Goal: Find specific page/section: Find specific page/section

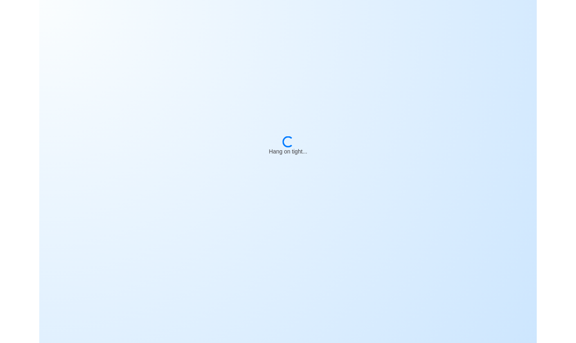
scroll to position [2, 0]
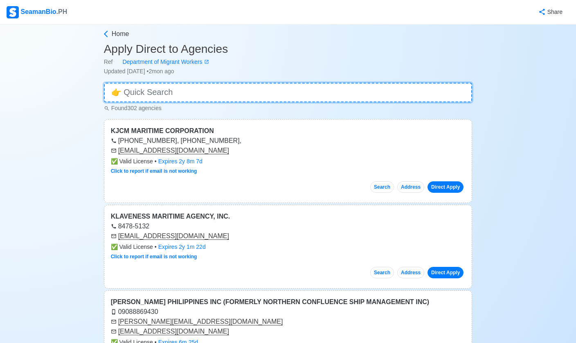
click at [431, 93] on input at bounding box center [288, 93] width 369 height 20
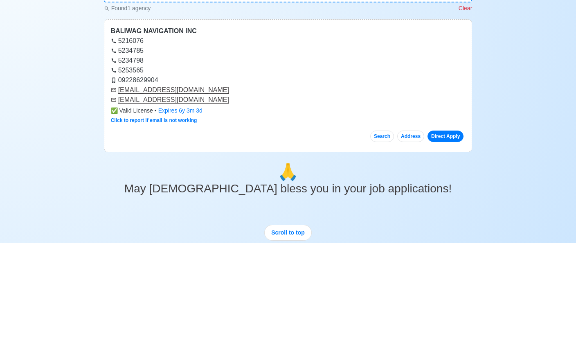
click at [456, 230] on link "Direct Apply" at bounding box center [446, 235] width 36 height 11
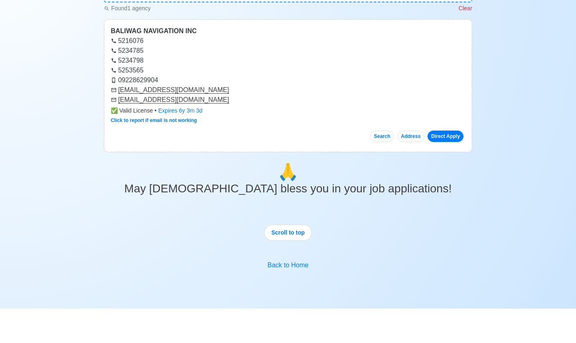
scroll to position [0, 0]
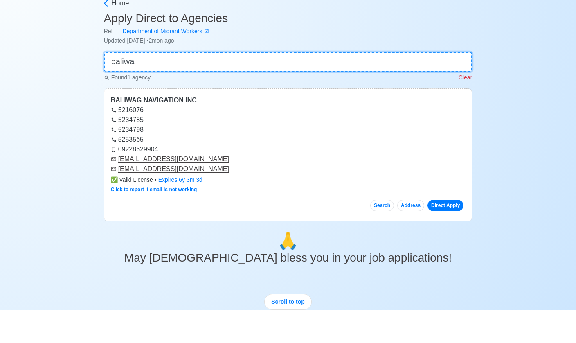
click at [452, 85] on input "baliwa" at bounding box center [288, 95] width 369 height 20
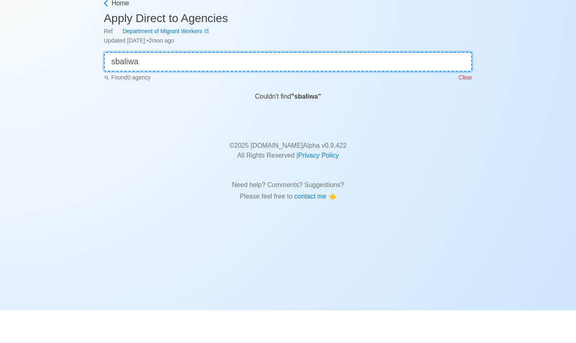
click at [445, 85] on input "sbaliwa" at bounding box center [288, 95] width 369 height 20
click at [472, 85] on input "sbaliwa" at bounding box center [288, 95] width 369 height 20
type input "sbaliwa"
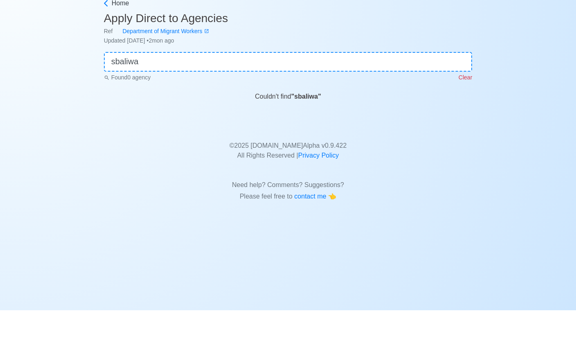
click at [471, 106] on p "Clear" at bounding box center [466, 110] width 14 height 9
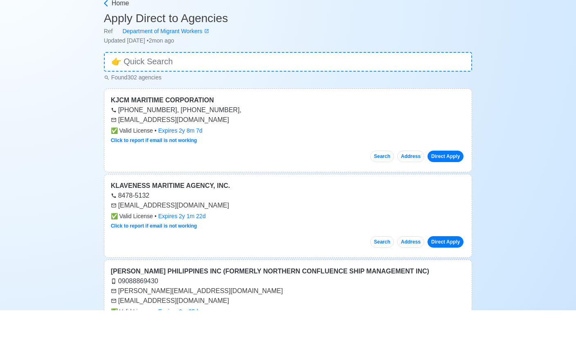
click at [472, 104] on div "Found 302 agencies" at bounding box center [288, 109] width 369 height 10
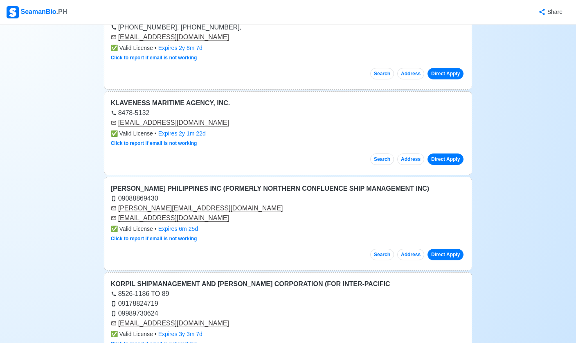
scroll to position [102, 0]
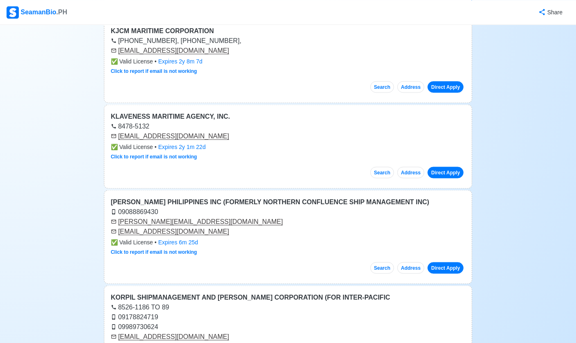
click at [459, 170] on link "Direct Apply" at bounding box center [446, 172] width 36 height 11
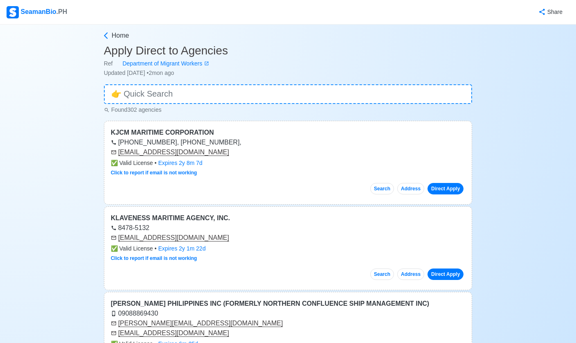
scroll to position [0, 0]
click at [450, 187] on link "Direct Apply" at bounding box center [446, 188] width 36 height 11
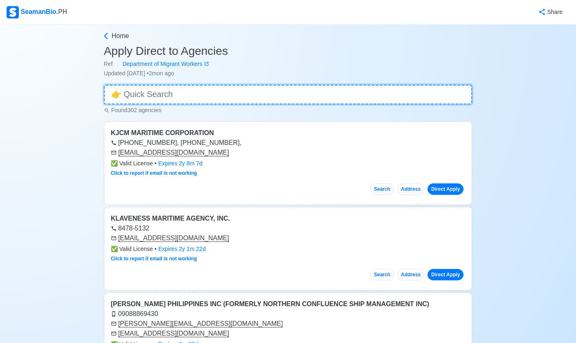
click at [139, 96] on input at bounding box center [288, 95] width 369 height 20
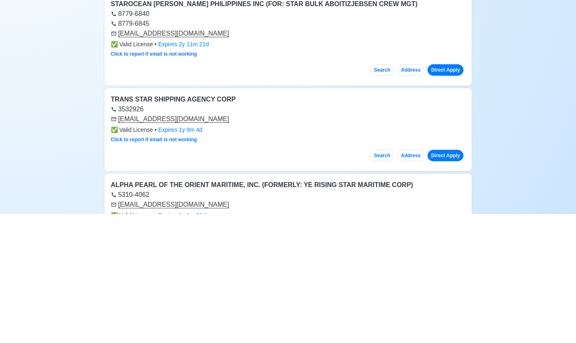
type input "star"
click at [457, 193] on link "Direct Apply" at bounding box center [446, 198] width 36 height 11
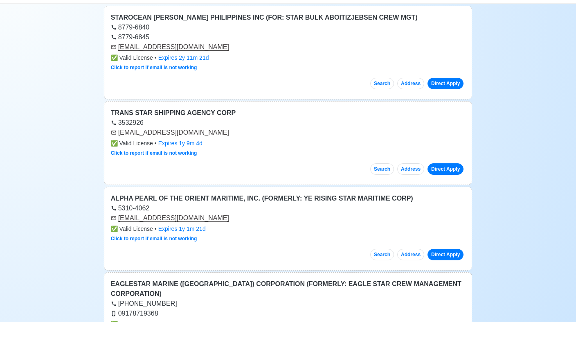
click at [460, 99] on link "Direct Apply" at bounding box center [446, 104] width 36 height 11
